Goal: Task Accomplishment & Management: Complete application form

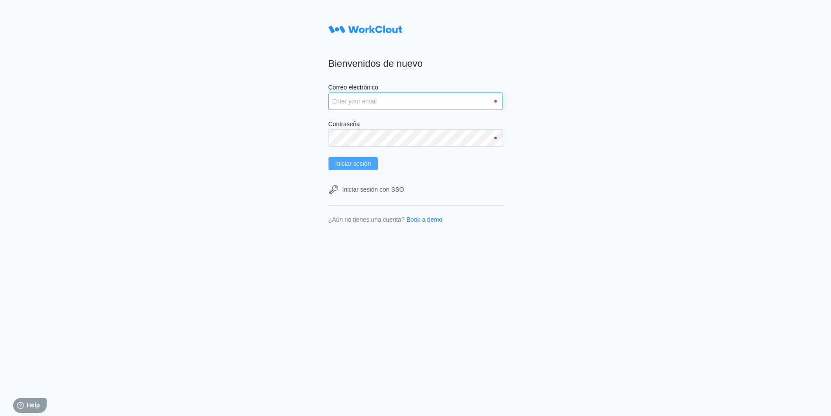
type input "[PERSON_NAME][EMAIL_ADDRESS][DOMAIN_NAME]"
click at [347, 162] on span "Iniciar sesión" at bounding box center [354, 164] width 36 height 6
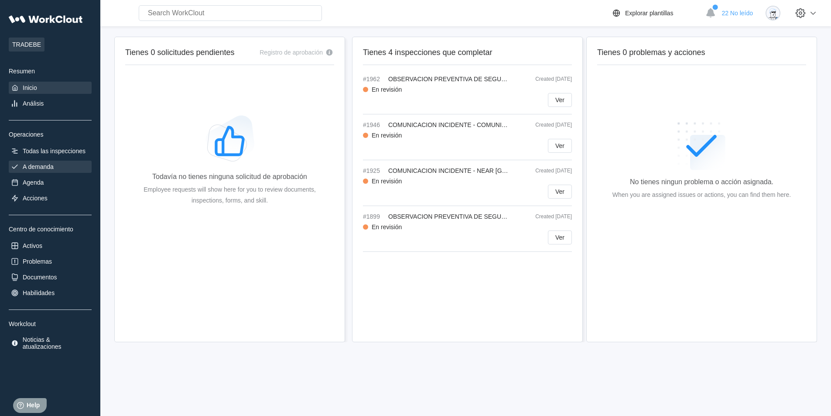
click at [47, 168] on div "A demanda" at bounding box center [38, 166] width 31 height 7
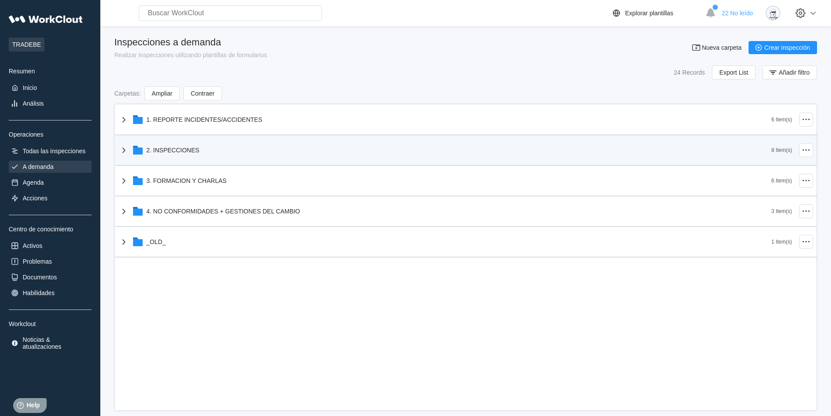
click at [245, 152] on div "2. INSPECCIONES" at bounding box center [445, 150] width 653 height 23
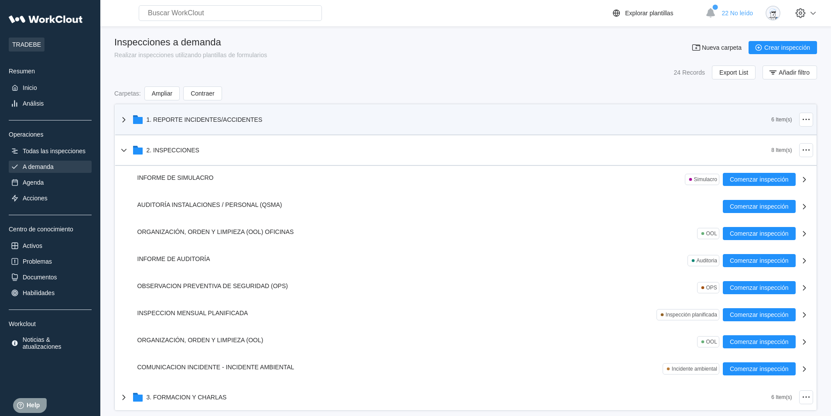
click at [222, 119] on div "1. REPORTE INCIDENTES/ACCIDENTES" at bounding box center [205, 119] width 116 height 7
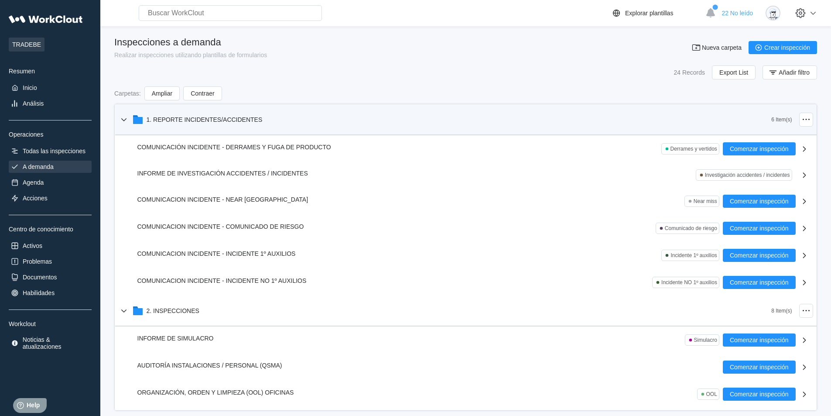
click at [222, 118] on div "1. REPORTE INCIDENTES/ACCIDENTES" at bounding box center [205, 119] width 116 height 7
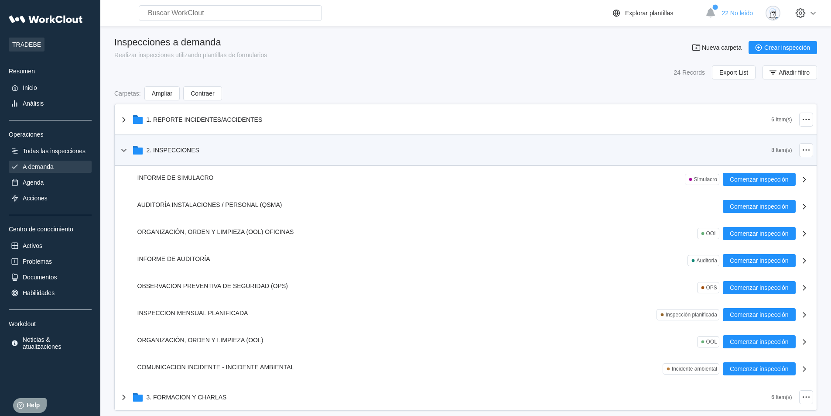
click at [221, 153] on div "2. INSPECCIONES" at bounding box center [445, 150] width 653 height 23
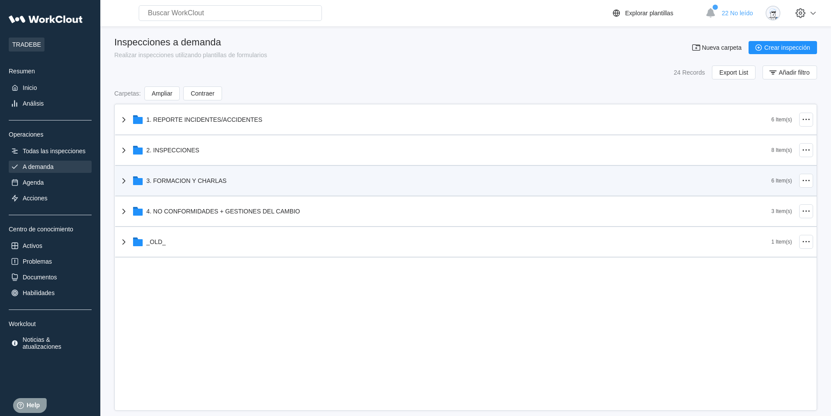
click at [245, 183] on div "3. FORMACION Y CHARLAS" at bounding box center [445, 180] width 653 height 23
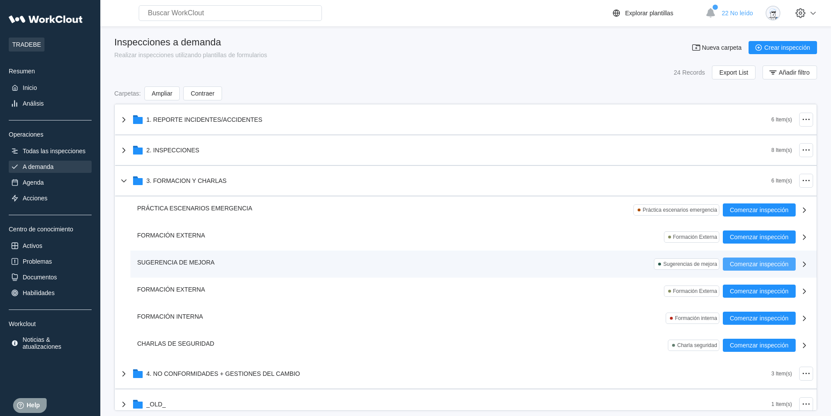
click at [742, 265] on span "Comenzar inspección" at bounding box center [759, 264] width 59 height 6
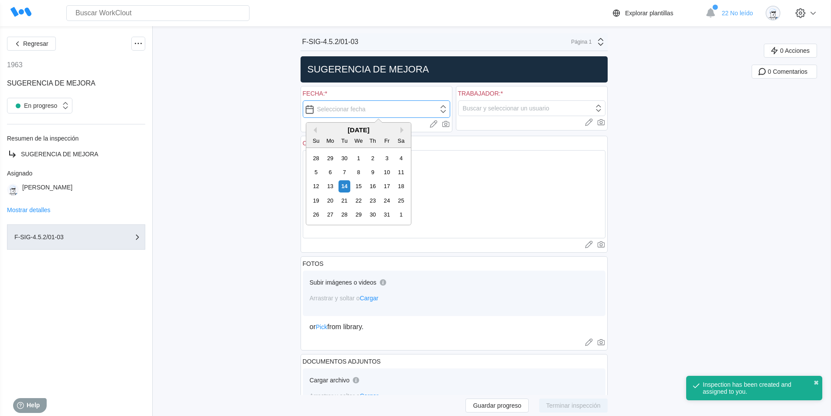
click at [315, 109] on input "text" at bounding box center [376, 108] width 147 height 17
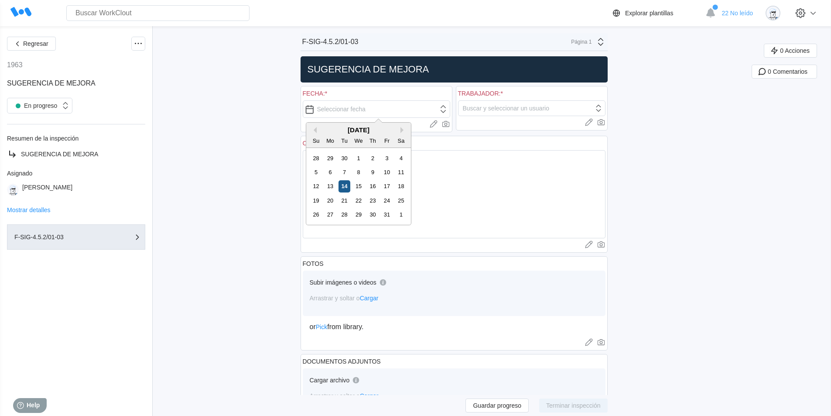
click at [346, 184] on div "14" at bounding box center [345, 186] width 12 height 12
type input "[DATE]"
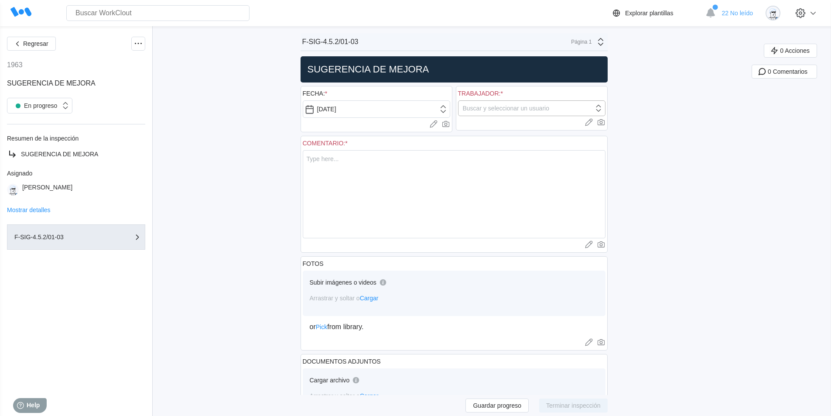
click at [530, 111] on div "Buscar y seleccionar un usuario" at bounding box center [506, 108] width 86 height 7
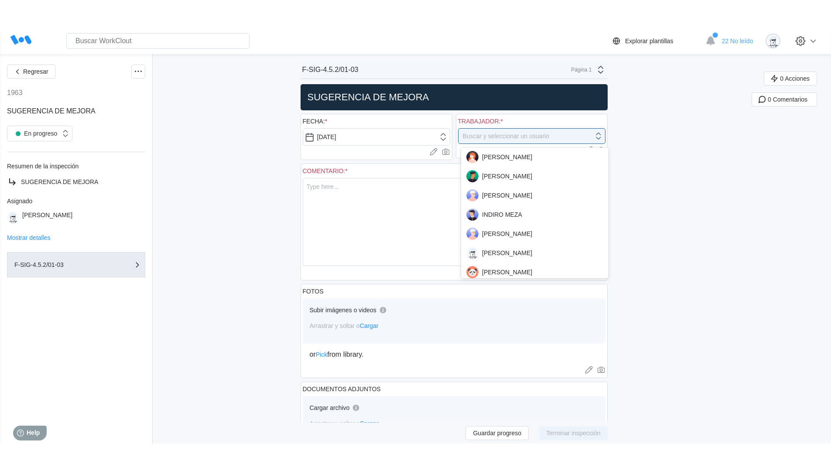
scroll to position [524, 0]
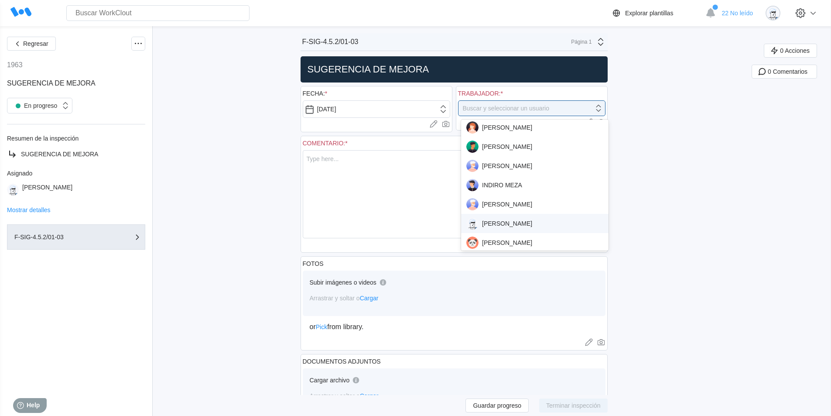
click at [534, 225] on div "[PERSON_NAME]" at bounding box center [534, 223] width 137 height 12
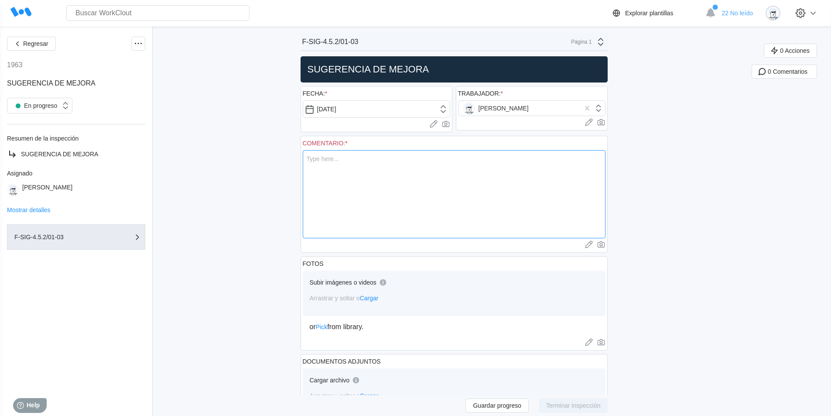
click at [337, 168] on textarea at bounding box center [454, 194] width 303 height 88
type textarea "C"
type textarea "x"
type textarea "Co"
type textarea "x"
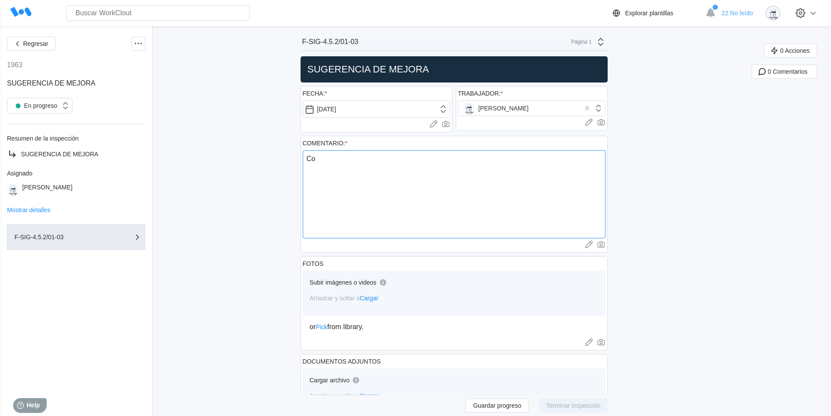
type textarea "Col"
type textarea "x"
type textarea "Colo"
type textarea "x"
type textarea "Coloc"
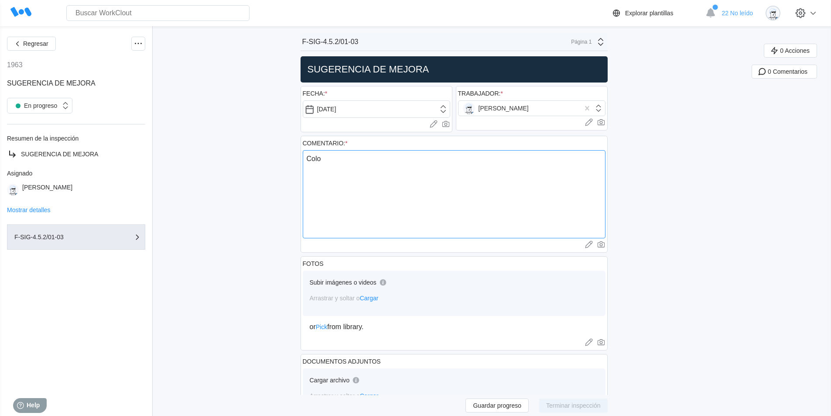
type textarea "x"
type textarea "Coloca"
type textarea "x"
type textarea "Colocar"
type textarea "x"
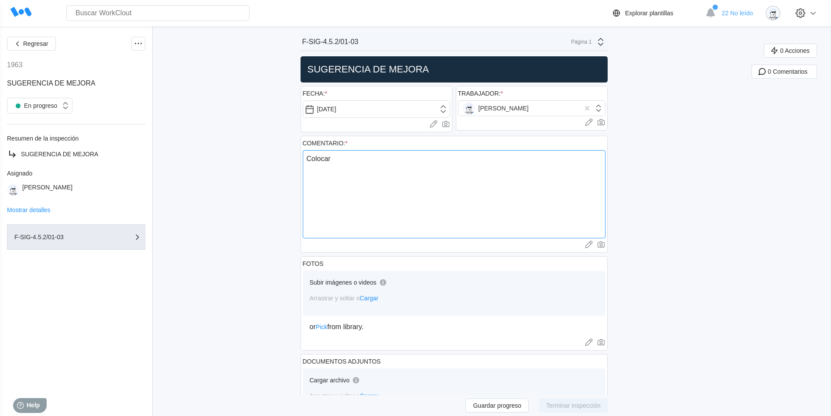
type textarea "Colocar"
type textarea "x"
type textarea "Colocar u"
type textarea "x"
type textarea "Colocar un"
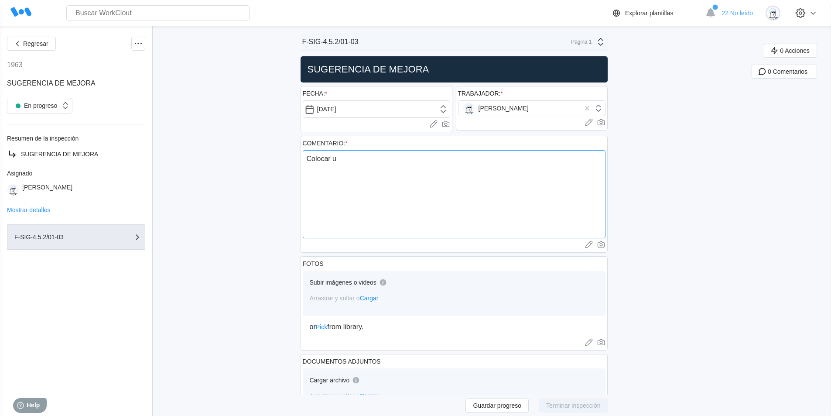
type textarea "x"
type textarea "Colocar un"
type textarea "x"
type textarea "Colocar un r"
type textarea "x"
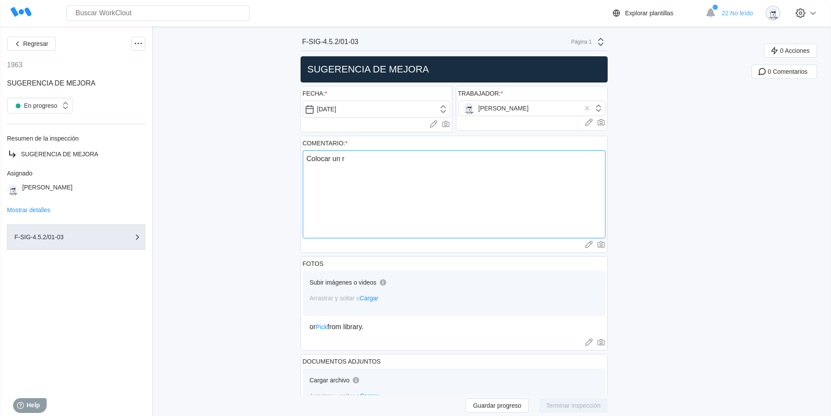
type textarea "Colocar un ra"
type textarea "x"
type textarea "Colocar un rad"
type textarea "x"
type textarea "Colocar un rada"
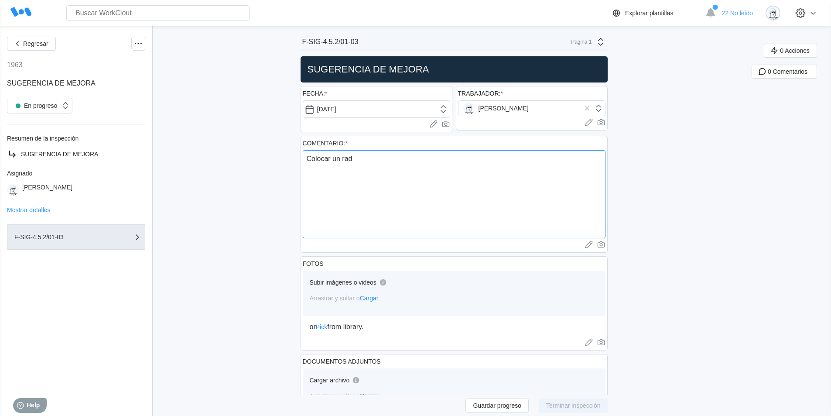
type textarea "x"
type textarea "Colocar un radal"
type textarea "x"
type textarea "Colocar un radal"
type textarea "x"
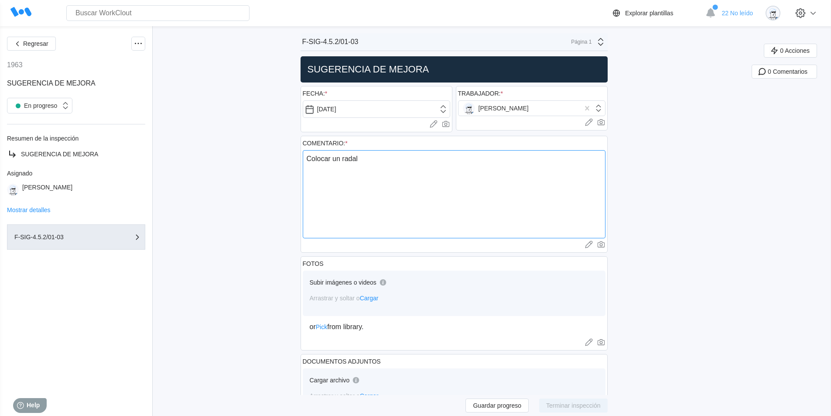
type textarea "Colocar un radal a"
type textarea "x"
type textarea "Colocar un radal ad"
type textarea "x"
type textarea "Colocar un radal adi"
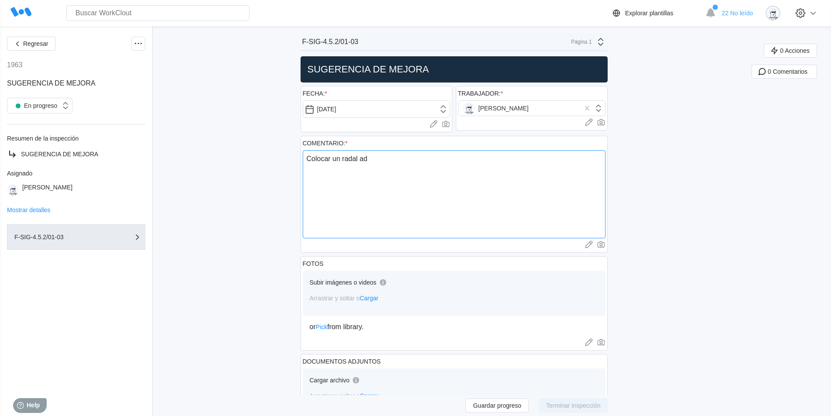
type textarea "x"
type textarea "Colocar un radal adic"
type textarea "x"
type textarea "Colocar un radal adici"
type textarea "x"
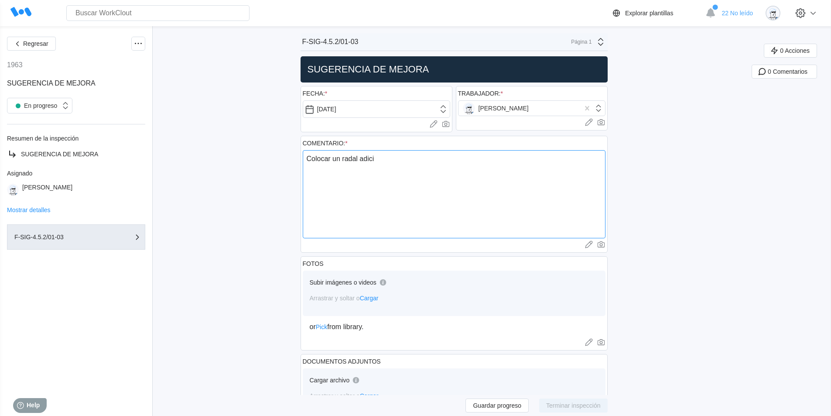
type textarea "Colocar un radal adicio"
type textarea "x"
type textarea "Colocar un radal adicion"
type textarea "x"
type textarea "Colocar un radal adiciona"
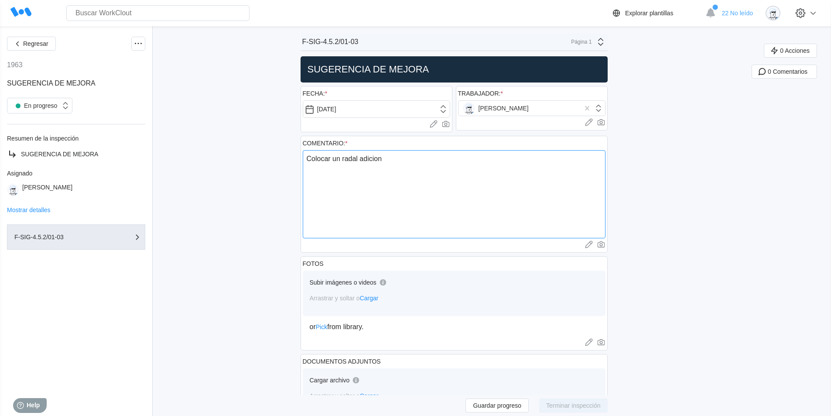
type textarea "x"
type textarea "Colocar un radal adicional"
type textarea "x"
type textarea "Colocar un radal adicional"
type textarea "x"
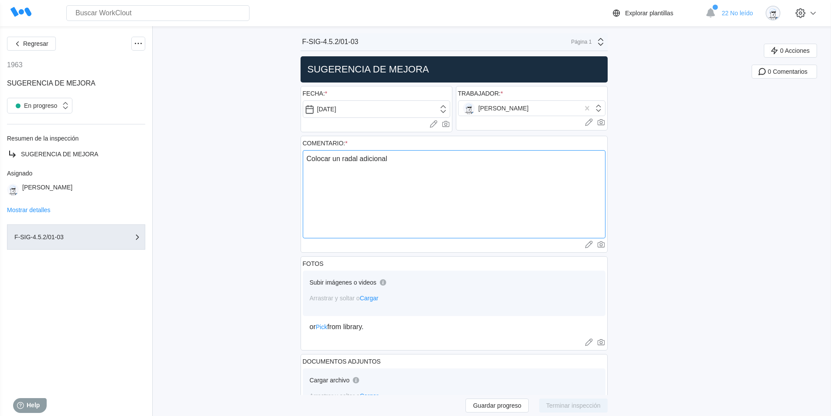
type textarea "Colocar un radal adicional e"
type textarea "x"
type textarea "Colocar un radal adicional en"
type textarea "x"
type textarea "Colocar un radal adicional en"
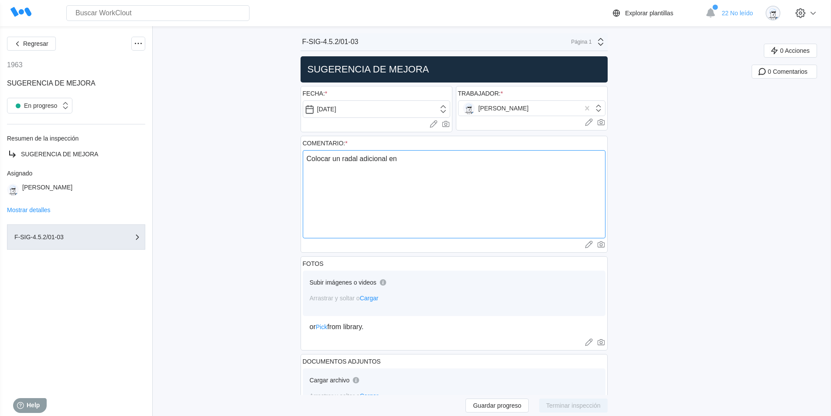
type textarea "x"
type textarea "Colocar un radal adicional en l"
type textarea "x"
type textarea "Colocar un radal adicional en la"
type textarea "x"
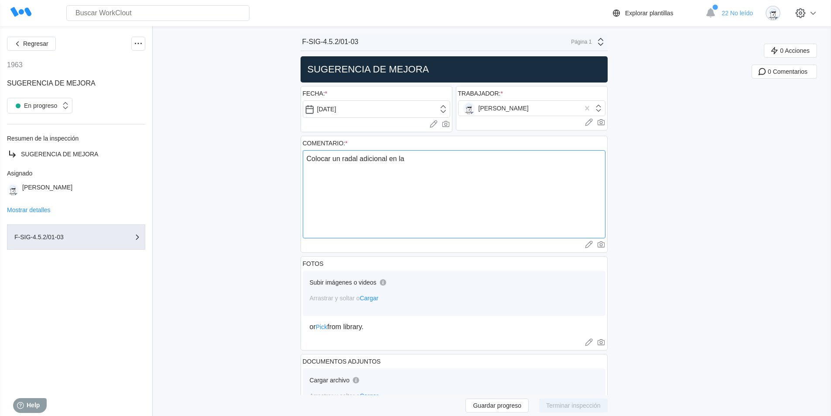
type textarea "Colocar un radal adicional en la"
type textarea "x"
type textarea "Colocar un radal adicional en la p"
type textarea "x"
type textarea "Colocar un radal adicional en la pa"
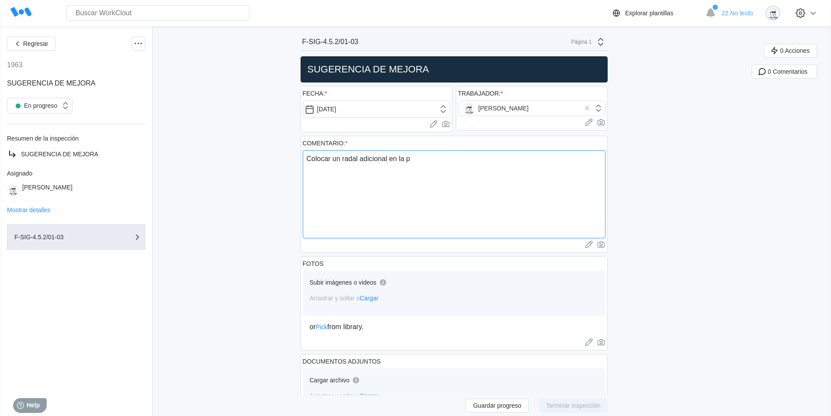
type textarea "x"
type textarea "Colocar un radal adicional en la par"
type textarea "x"
type textarea "Colocar un radal adicional en la part"
type textarea "x"
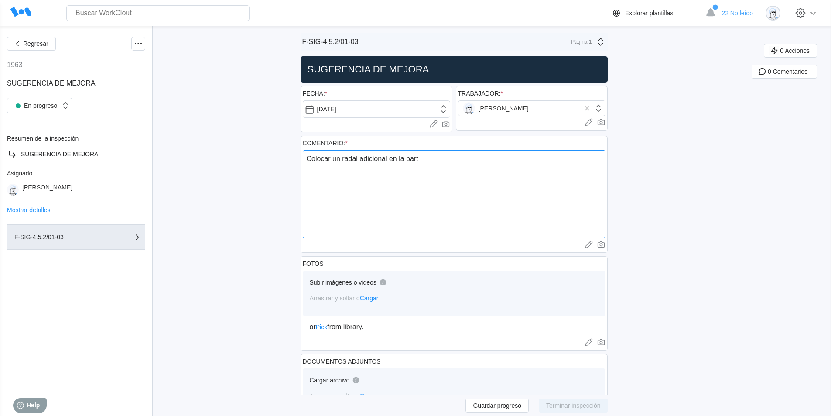
type textarea "Colocar un radal adicional en la parte"
type textarea "x"
type textarea "Colocar un radal adicional en la parte"
type textarea "x"
type textarea "Colocar un radal adicional en la parte c"
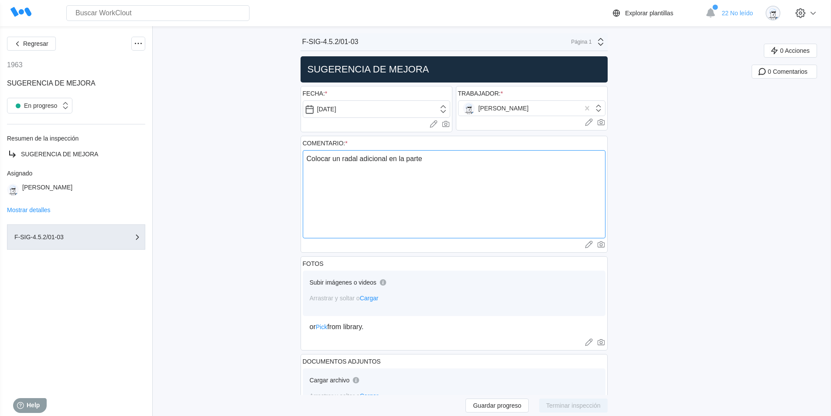
type textarea "x"
type textarea "Colocar un radal adicional en la parte ce"
type textarea "x"
type textarea "Colocar un radal adicional en la parte cen"
type textarea "x"
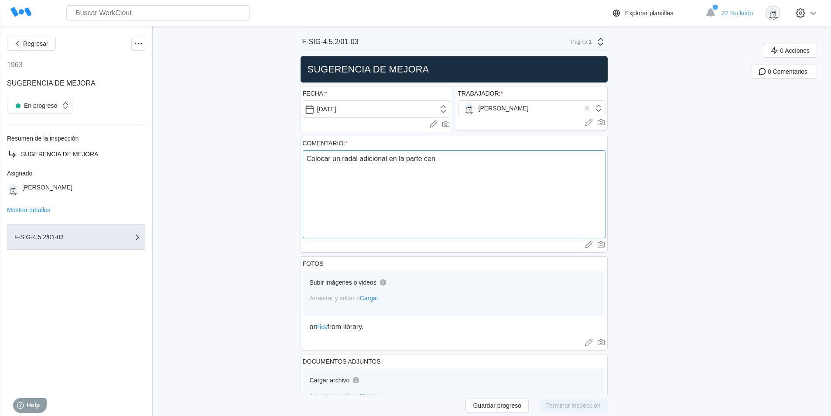
type textarea "Colocar un radal adicional en la parte cent"
type textarea "x"
type textarea "Colocar un radal adicional en la parte centr"
type textarea "x"
type textarea "Colocar un radal adicional en la parte centra"
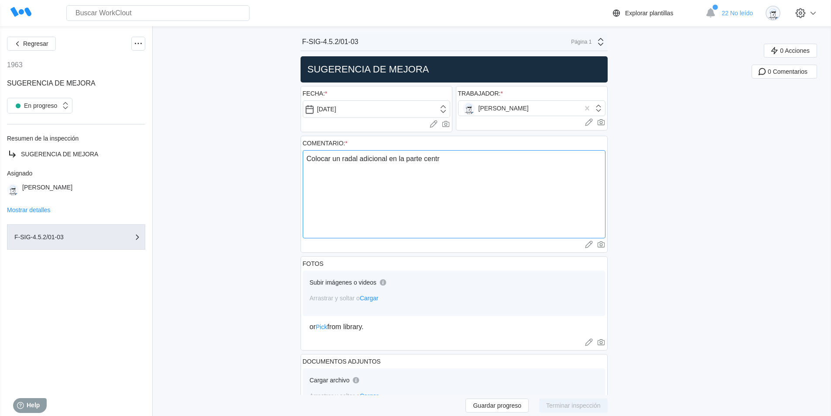
type textarea "x"
type textarea "Colocar un radal adicional en la parte central"
type textarea "x"
type textarea "Colocar un radal adicional en la parte central"
type textarea "x"
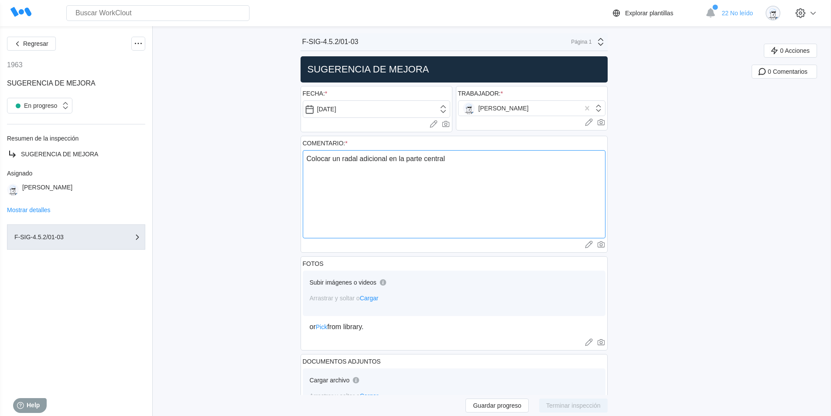
type textarea "Colocar un radal adicional en la parte central d"
type textarea "x"
type textarea "Colocar un radal adicional en la parte central de"
type textarea "x"
type textarea "Colocar un radal adicional en la parte central de"
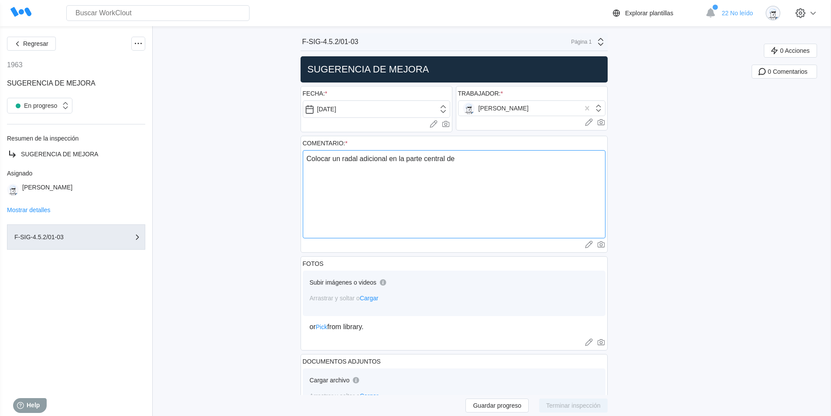
type textarea "x"
type textarea "Colocar un radal adicional en la parte central de l"
type textarea "x"
type textarea "Colocar un radal adicional en la parte central de lo"
type textarea "x"
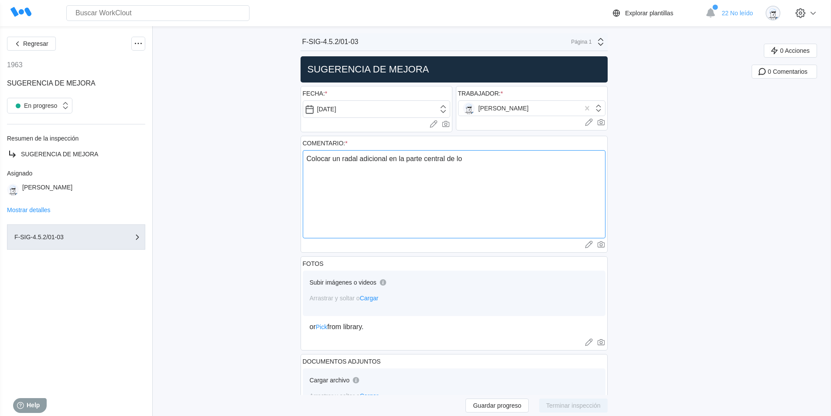
type textarea "Colocar un radal adicional en la parte central de los"
type textarea "x"
type textarea "Colocar un radal adicional en la parte central de los"
type textarea "x"
type textarea "Colocar un radal adicional en la parte central de los t"
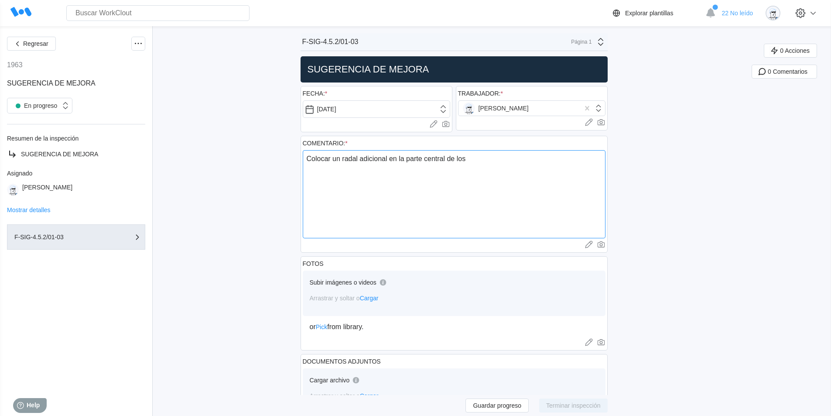
type textarea "x"
type textarea "Colocar un radal adicional en la parte central de los ta"
type textarea "x"
type textarea "Colocar un radal adicional en la parte central de los tan"
type textarea "x"
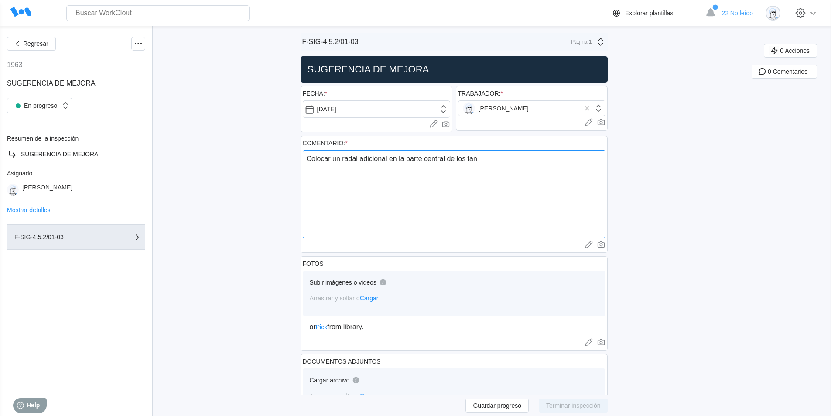
type textarea "Colocar un radal adicional en la parte central de los tanq"
type textarea "x"
type textarea "Colocar un radal adicional en la parte central de los tanqu"
type textarea "x"
type textarea "Colocar un radal adicional en la parte central de los tanque"
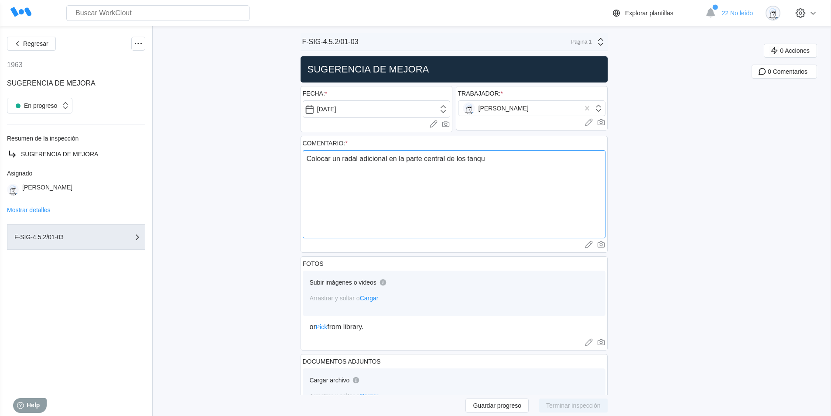
type textarea "x"
type textarea "Colocar un radal adicional en la parte central de los tanques"
type textarea "x"
type textarea "Colocar un radal adicional en la parte central de los tanques"
type textarea "x"
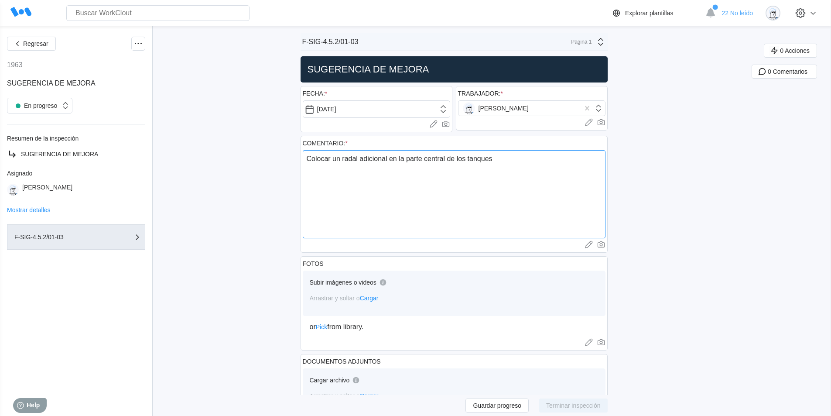
type textarea "Colocar un radal adicional en la parte central de los tanques d"
type textarea "x"
type textarea "Colocar un radal adicional en la parte central de los tanques de"
type textarea "x"
type textarea "Colocar un radal adicional en la parte central de los tanques del"
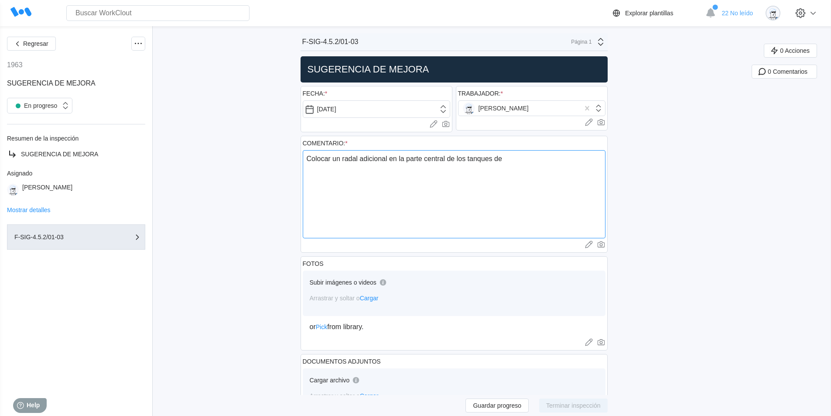
type textarea "x"
type textarea "Colocar un radal adicional en la parte central de los tanques del"
type textarea "x"
type textarea "Colocar un radal adicional en la parte central de los tanques del c"
type textarea "x"
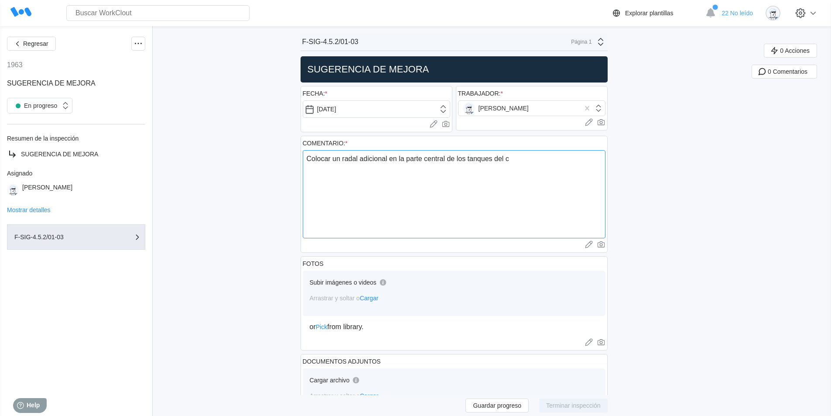
type textarea "Colocar un radal adicional en la parte central de los tanques del cu"
type textarea "x"
type textarea "Colocar un radal adicional en la parte central de los tanques del cub"
type textarea "x"
type textarea "Colocar un radal adicional en la parte central de los tanques del cube"
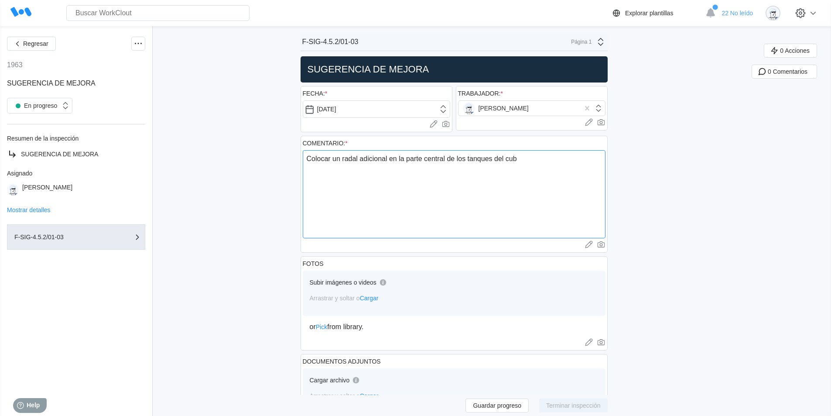
type textarea "x"
type textarea "Colocar un radal adicional en la parte central de los tanques del cubet"
type textarea "x"
type textarea "Colocar un radal adicional en la parte central de los tanques del cubeto"
type textarea "x"
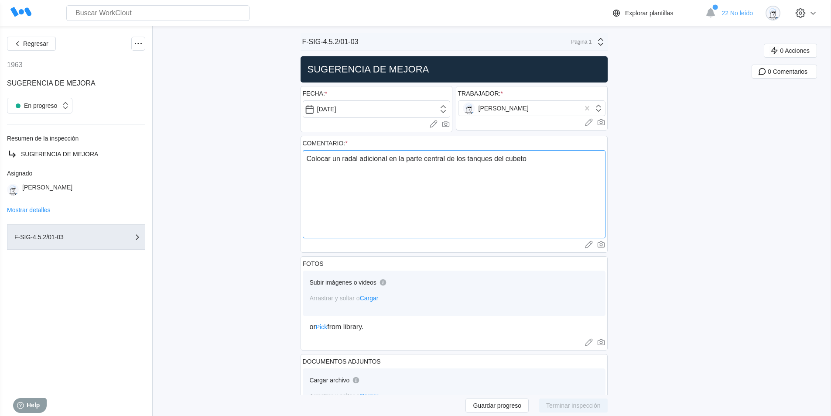
type textarea "Colocar un radal adicional en la parte central de los tanques del cubeto"
type textarea "x"
type textarea "Colocar un radal adicional en la parte central de los tanques del cubeto 2"
type textarea "x"
type textarea "Colocar un radal adicional en la parte central de los tanques del cubeto 2,"
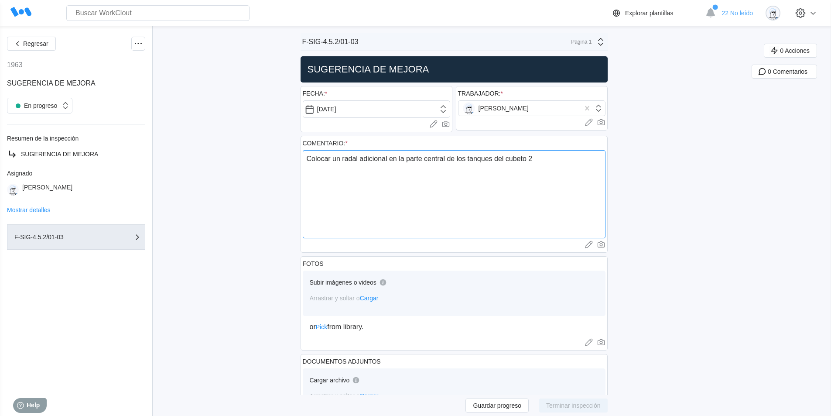
type textarea "x"
type textarea "Colocar un radal adicional en la parte central de los tanques del cubeto 2,"
type textarea "x"
type textarea "Colocar un radal adicional en la parte central de los tanques del cubeto 2, s"
type textarea "x"
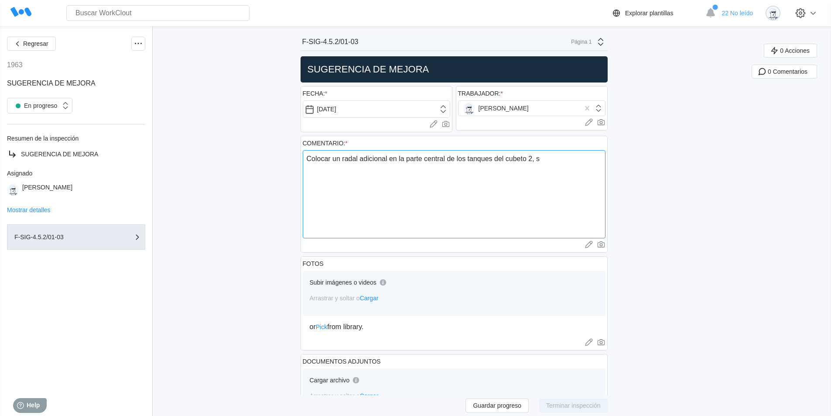
type textarea "Colocar un radal adicional en la parte central de los tanques del cubeto 2, so"
type textarea "x"
type textarea "Colocar un radal adicional en la parte central de los tanques del cubeto 2, sol"
type textarea "x"
type textarea "Colocar un radal adicional en la parte central de los tanques del cubeto 2, solo"
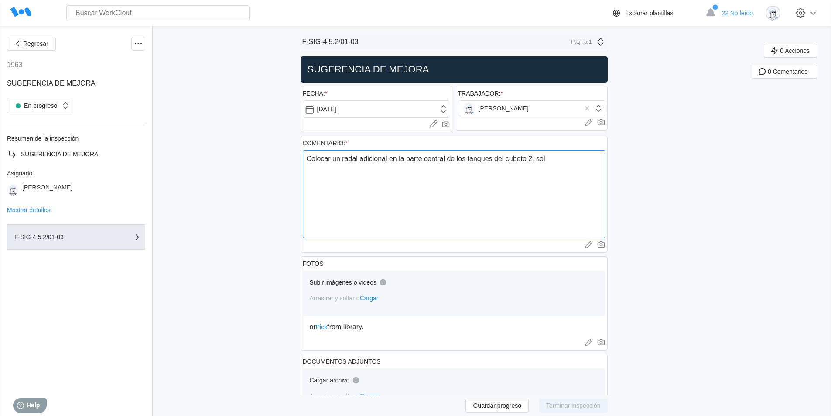
type textarea "x"
type textarea "Colocar un radal adicional en la parte central de los tanques del cubeto 2, solo"
type textarea "x"
type textarea "Colocar un radal adicional en la parte central de los tanques del cubeto 2, sol…"
type textarea "x"
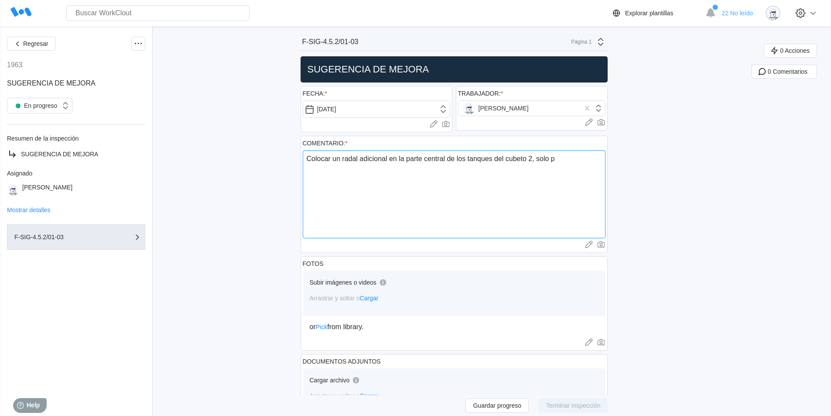
type textarea "Colocar un radal adicional en la parte central de los tanques del cubeto 2, sol…"
type textarea "x"
type textarea "Colocar un radal adicional en la parte central de los tanques del cubeto 2, sol…"
type textarea "x"
type textarea "Colocar un radal adicional en la parte central de los tanques del cubeto 2, sol…"
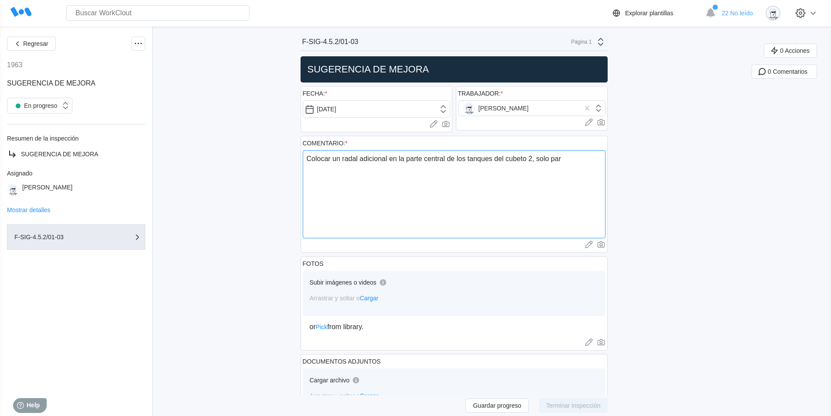
type textarea "x"
type textarea "Colocar un radal adicional en la parte central de los tanques del cubeto 2, sol…"
type textarea "x"
type textarea "Colocar un radal adicional en la parte central de los tanques del cubeto 2, sol…"
type textarea "x"
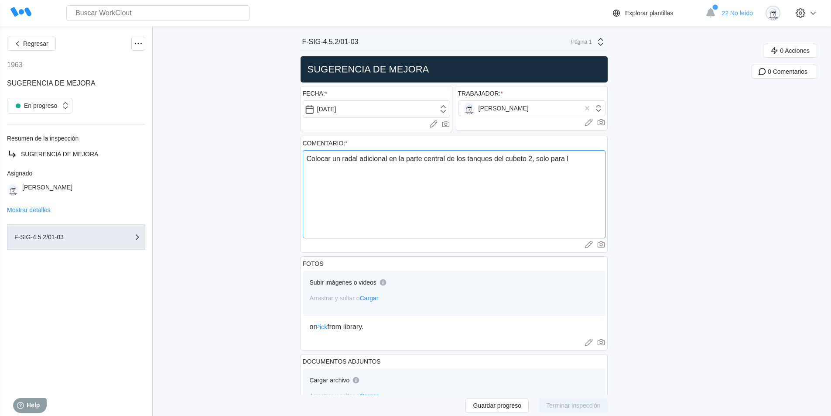
type textarea "Colocar un radal adicional en la parte central de los tanques del cubeto 2, sol…"
type textarea "x"
type textarea "Colocar un radal adicional en la parte central de los tanques del cubeto 2, sol…"
type textarea "x"
type textarea "Colocar un radal adicional en la parte central de los tanques del cubeto 2, sol…"
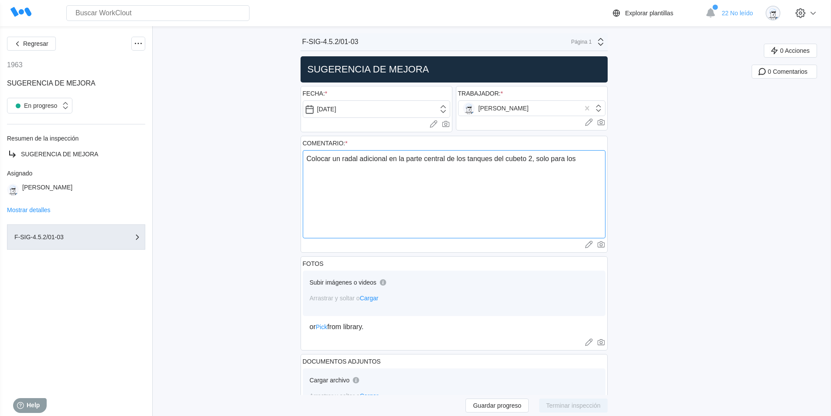
type textarea "x"
type textarea "Colocar un radal adicional en la parte central de los tanques del cubeto 2, sol…"
type textarea "x"
type textarea "Colocar un radal adicional en la parte central de los tanques del cubeto 2, sol…"
type textarea "x"
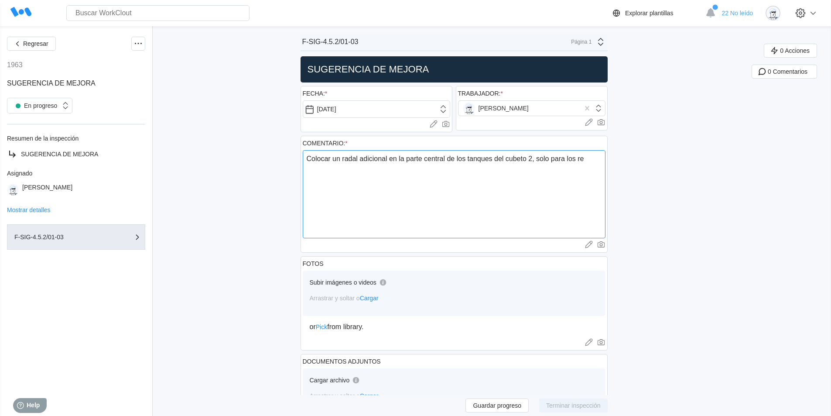
type textarea "Colocar un radal adicional en la parte central de los tanques del cubeto 2, sol…"
type textarea "x"
type textarea "Colocar un radal adicional en la parte central de los tanques del cubeto 2, sol…"
type textarea "x"
type textarea "Colocar un radal adicional en la parte central de los tanques del cubeto 2, sol…"
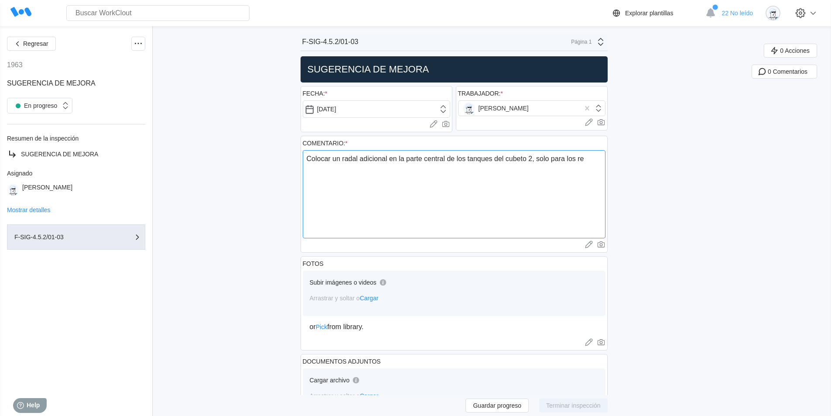
type textarea "x"
type textarea "Colocar un radal adicional en la parte central de los tanques del cubeto 2, sol…"
type textarea "x"
type textarea "Colocar un radal adicional en la parte central de los tanques del cubeto 2, sol…"
type textarea "x"
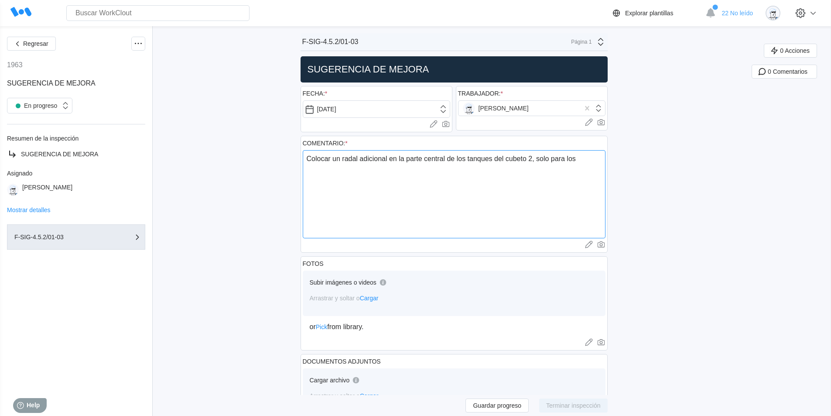
type textarea "Colocar un radal adicional en la parte central de los tanques del cubeto 2, sol…"
type textarea "x"
type textarea "Colocar un radal adicional en la parte central de los tanques del cubeto 2, sol…"
type textarea "x"
type textarea "Colocar un radal adicional en la parte central de los tanques del cubeto 2, sol…"
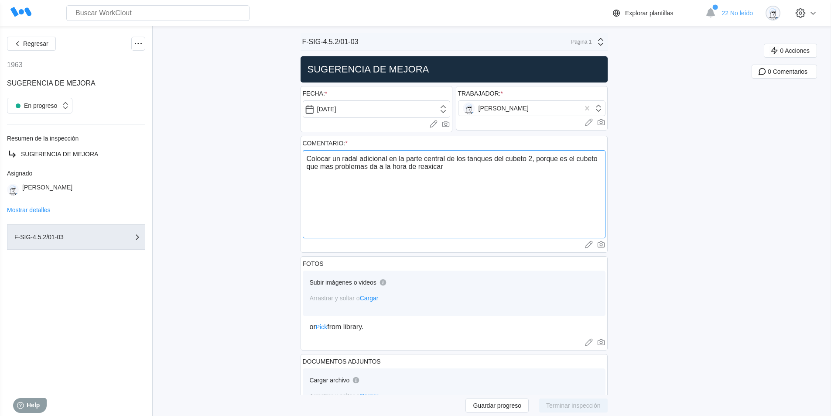
click at [433, 168] on textarea "Colocar un radal adicional en la parte central de los tanques del cubeto 2, por…" at bounding box center [454, 194] width 303 height 88
drag, startPoint x: 433, startPoint y: 168, endPoint x: 422, endPoint y: 198, distance: 31.6
click at [422, 198] on textarea "Colocar un radal adicional en la parte central de los tanques del cubeto 2, por…" at bounding box center [454, 194] width 303 height 88
click at [435, 167] on textarea "Colocar un radal adicional en la parte central de los tanques del cubeto 2, por…" at bounding box center [454, 194] width 303 height 88
click at [476, 170] on textarea "Colocar un radal adicional en la parte central de los tanques del cubeto 2, por…" at bounding box center [454, 194] width 303 height 88
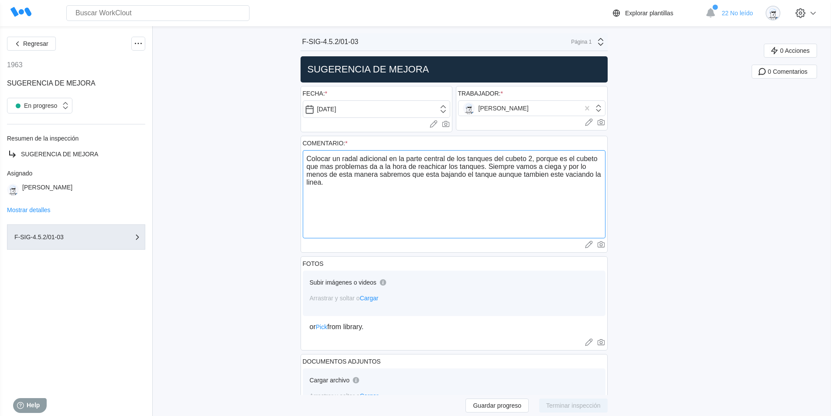
click at [602, 158] on textarea "Colocar un radal adicional en la parte central de los tanques del cubeto 2, por…" at bounding box center [454, 194] width 303 height 88
click at [315, 164] on textarea "Colocar un radal adicional en la parte central de los tanques del cubeto 2, por…" at bounding box center [454, 194] width 303 height 88
click at [416, 173] on textarea "Colocar un radal adicional en la parte central de los tanques del cubeto 2, por…" at bounding box center [454, 194] width 303 height 88
click at [557, 174] on textarea "Colocar un radal adicional en la parte central de los tanques del cubeto 2, por…" at bounding box center [454, 194] width 303 height 88
click at [411, 183] on textarea "Colocar un radal adicional en la parte central de los tanques del cubeto 2, por…" at bounding box center [454, 194] width 303 height 88
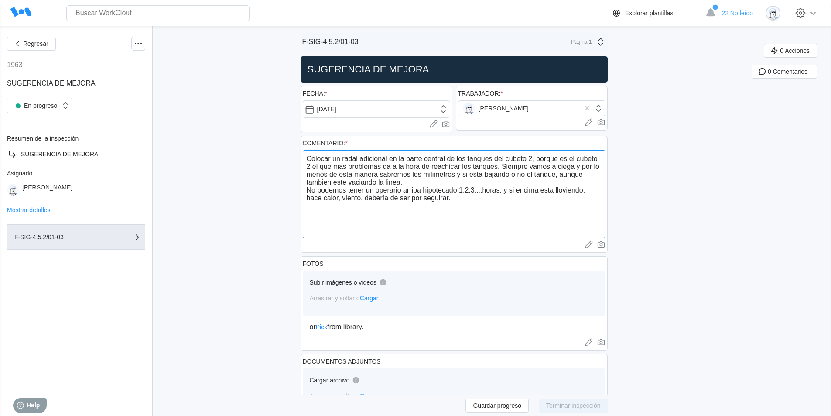
drag, startPoint x: 432, startPoint y: 202, endPoint x: 418, endPoint y: 214, distance: 18.8
click at [418, 214] on textarea "Colocar un radal adicional en la parte central de los tanques del cubeto 2, por…" at bounding box center [454, 194] width 303 height 88
click at [445, 198] on textarea "Colocar un radal adicional en la parte central de los tanques del cubeto 2, por…" at bounding box center [454, 194] width 303 height 88
drag, startPoint x: 396, startPoint y: 182, endPoint x: 388, endPoint y: 221, distance: 39.5
click at [388, 221] on textarea "Colocar un radal adicional en la parte central de los tanques del cubeto 2, por…" at bounding box center [454, 194] width 303 height 88
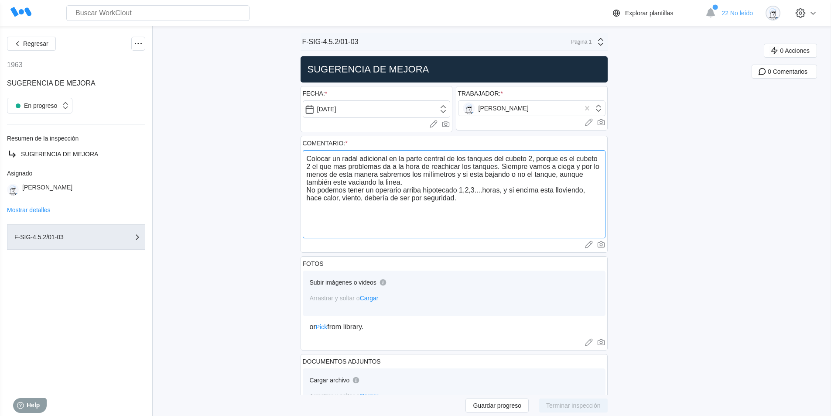
click at [471, 202] on textarea "Colocar un radal adicional en la parte central de los tanques del cubeto 2, por…" at bounding box center [454, 194] width 303 height 88
click at [546, 206] on textarea "Colocar un radal adicional en la parte central de los tanques del cubeto 2, por…" at bounding box center [454, 194] width 303 height 88
click at [594, 206] on textarea "Colocar un radal adicional en la parte central de los tanques del cubeto 2, por…" at bounding box center [454, 194] width 303 height 88
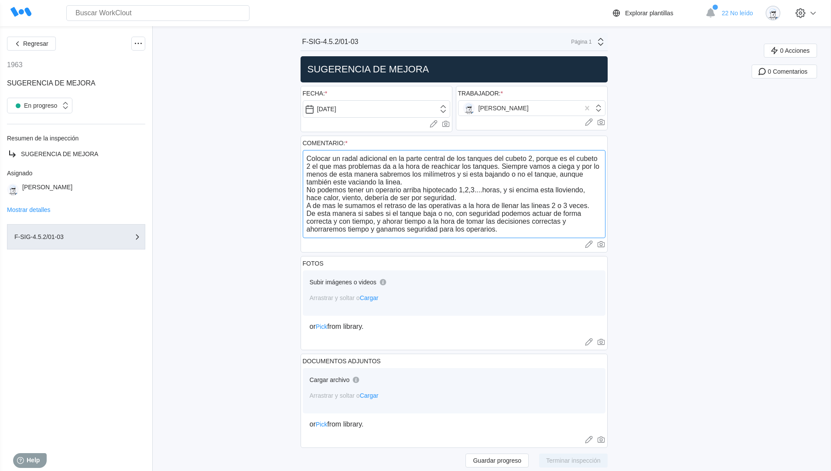
click at [400, 220] on textarea "Colocar un radal adicional en la parte central de los tanques del cubeto 2, por…" at bounding box center [454, 194] width 303 height 88
click at [371, 229] on textarea "Colocar un radal adicional en la parte central de los tanques del cubeto 2, por…" at bounding box center [454, 194] width 303 height 88
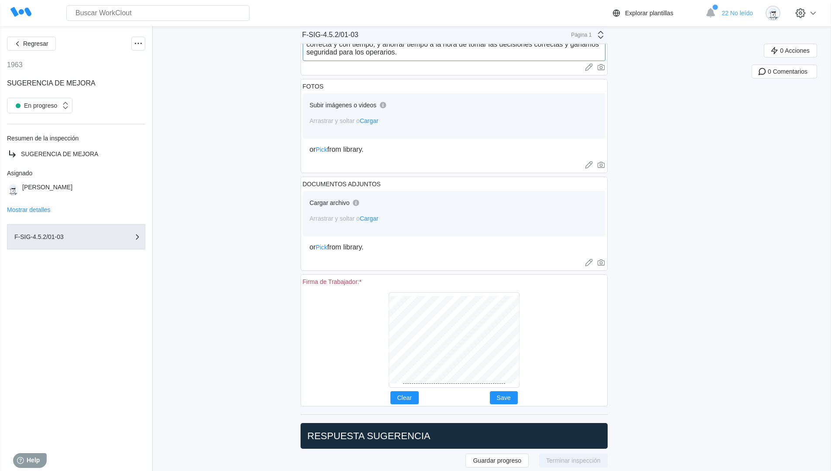
scroll to position [218, 0]
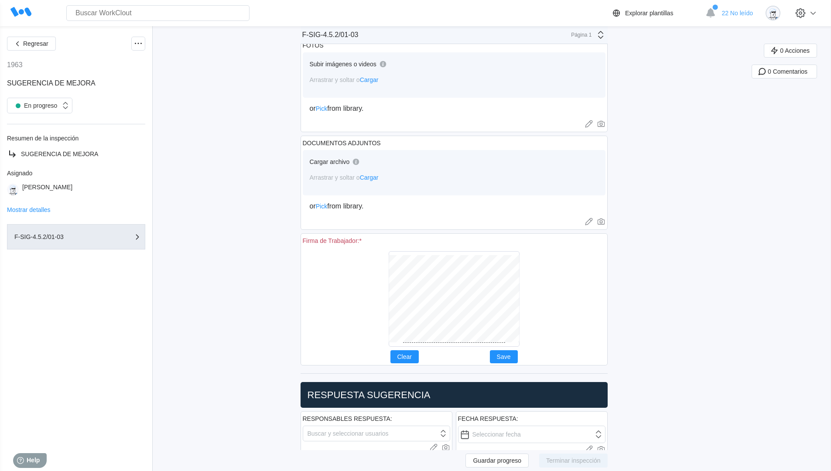
click at [555, 256] on div at bounding box center [454, 299] width 303 height 103
click at [510, 356] on span "Save" at bounding box center [504, 357] width 14 height 6
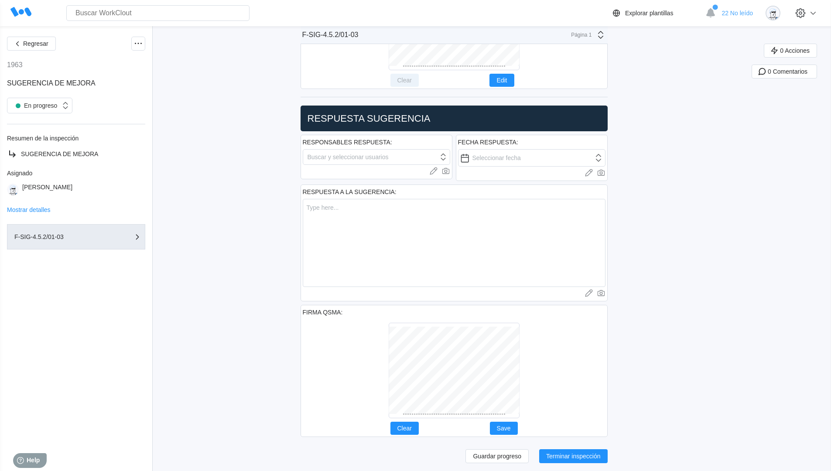
scroll to position [497, 0]
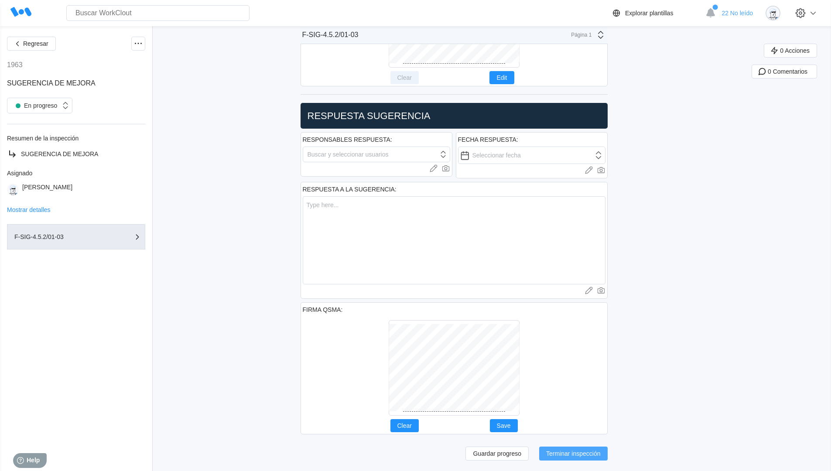
click at [580, 415] on span "Terminar inspección" at bounding box center [573, 454] width 55 height 6
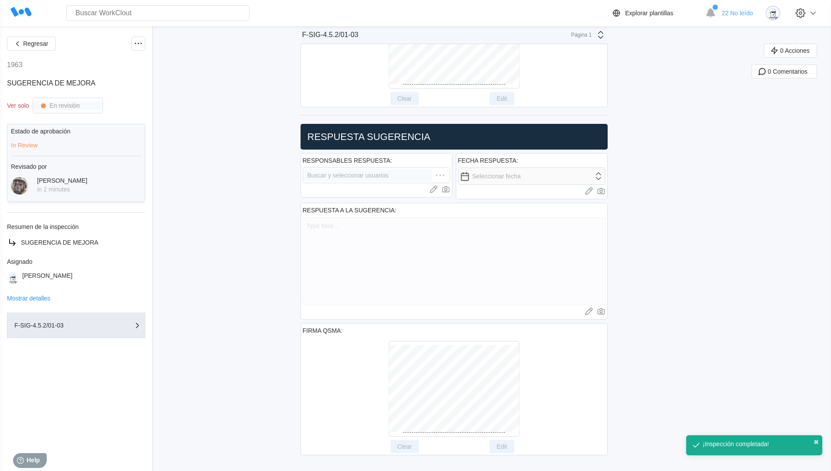
scroll to position [409, 0]
click at [806, 16] on icon at bounding box center [801, 13] width 10 height 10
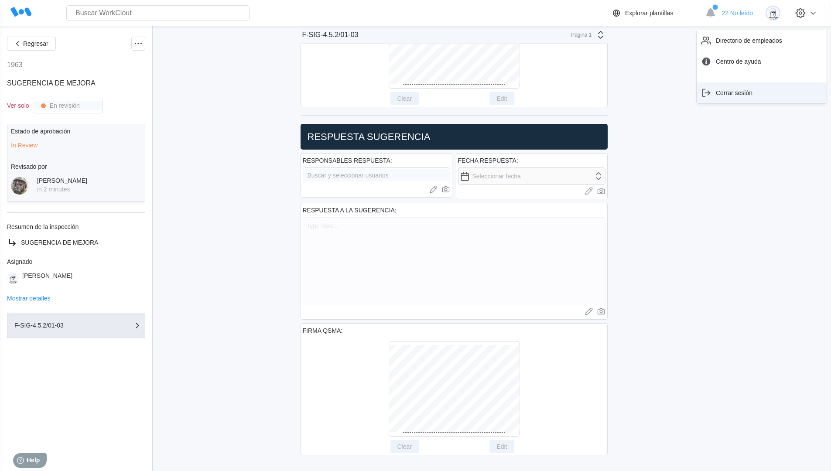
click at [744, 96] on div "Cerrar sesión" at bounding box center [734, 92] width 37 height 7
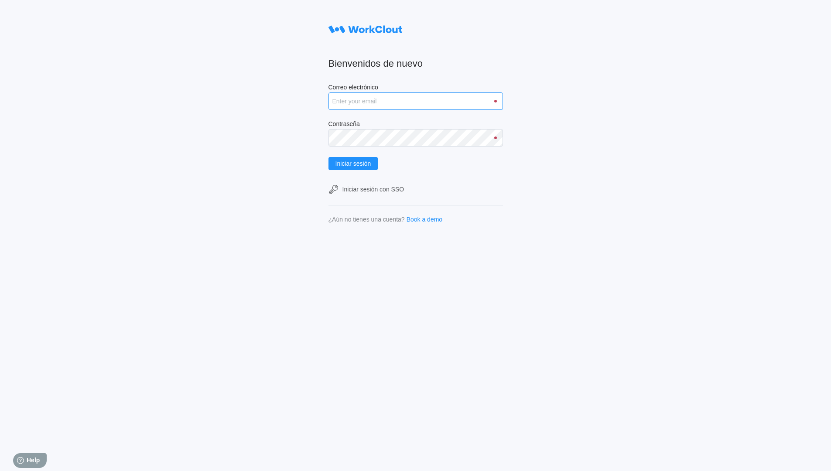
type input "[PERSON_NAME][EMAIL_ADDRESS][DOMAIN_NAME]"
click at [331, 383] on div "Bienvenidos de nuevo Correo electrónico [PERSON_NAME][EMAIL_ADDRESS][DOMAIN_NAM…" at bounding box center [415, 235] width 831 height 471
